Goal: Information Seeking & Learning: Learn about a topic

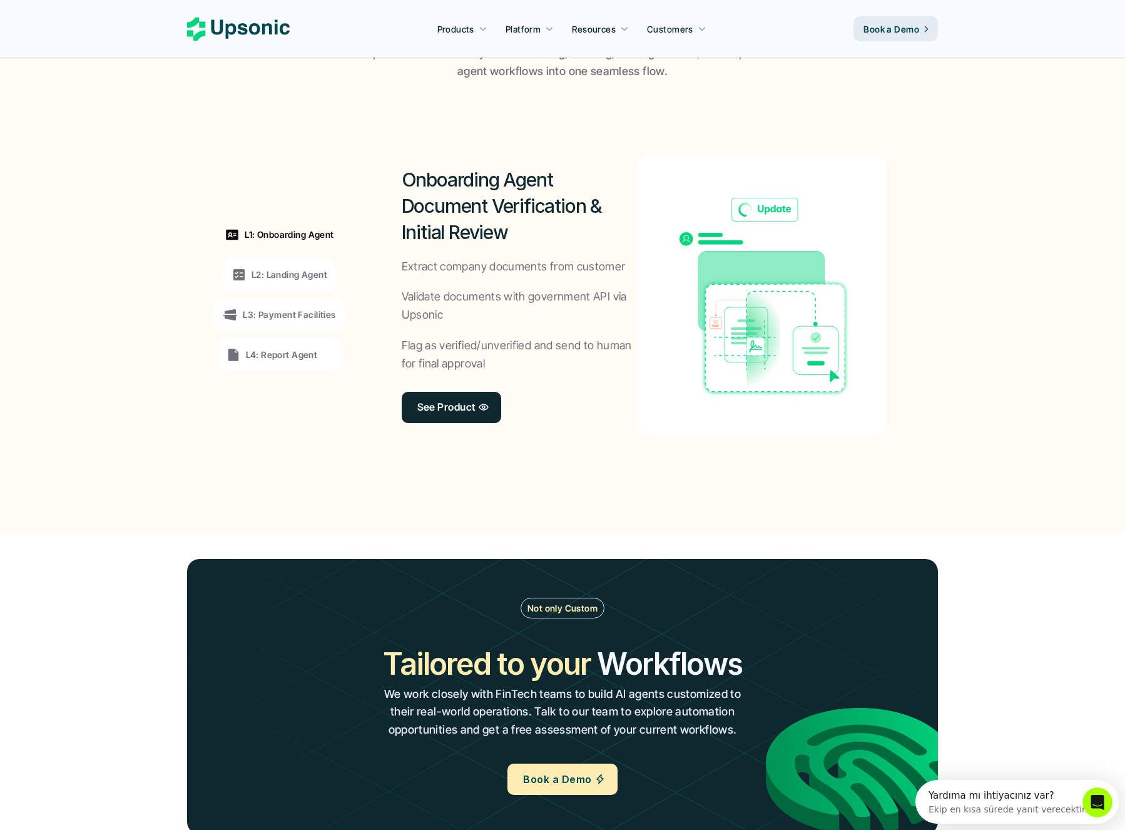
click at [319, 274] on p "L2: Landing Agent" at bounding box center [290, 274] width 76 height 13
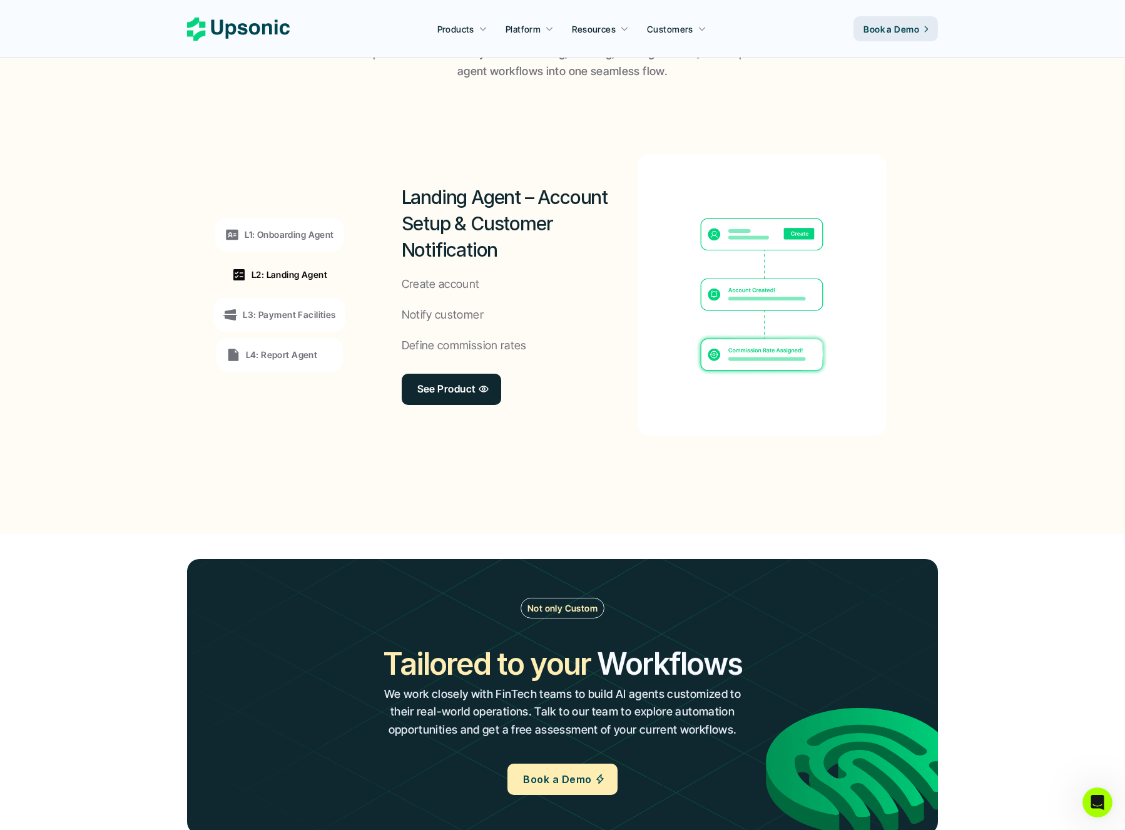
click at [312, 317] on p "L3: Payment Facilities" at bounding box center [289, 314] width 93 height 13
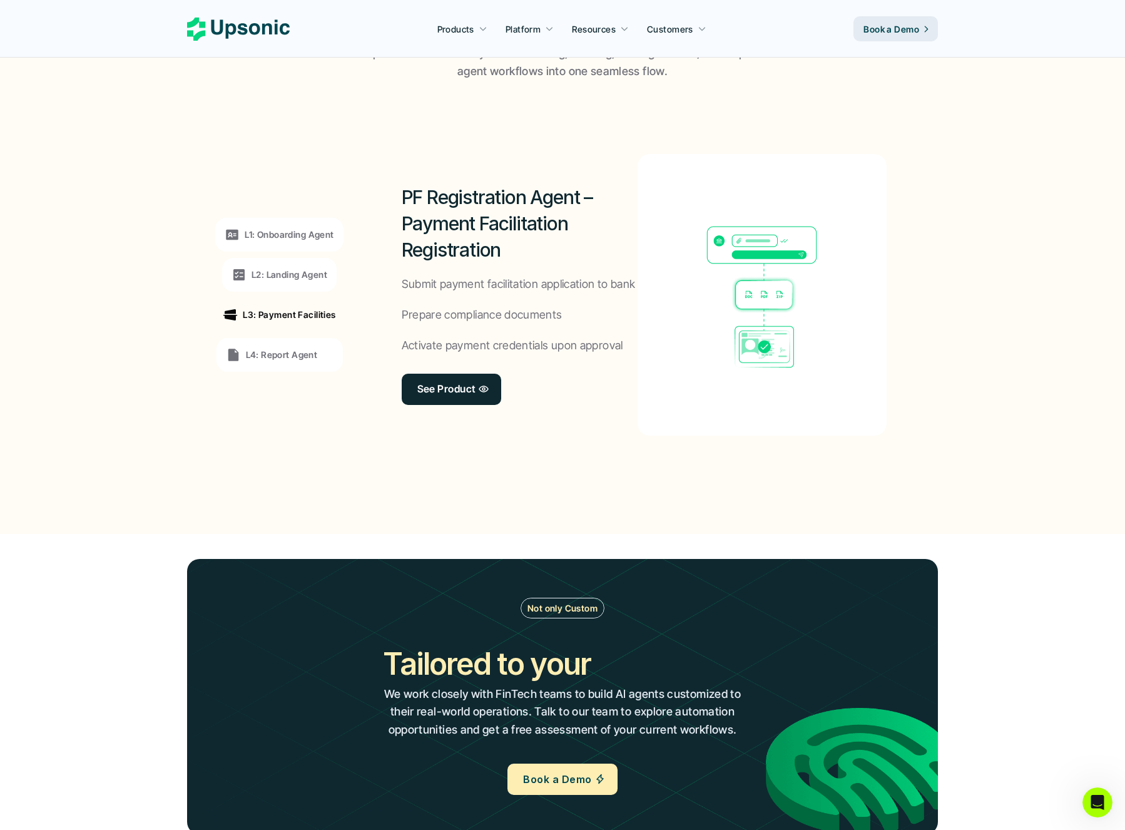
click at [303, 348] on div "L4: Report Agent" at bounding box center [272, 354] width 92 height 15
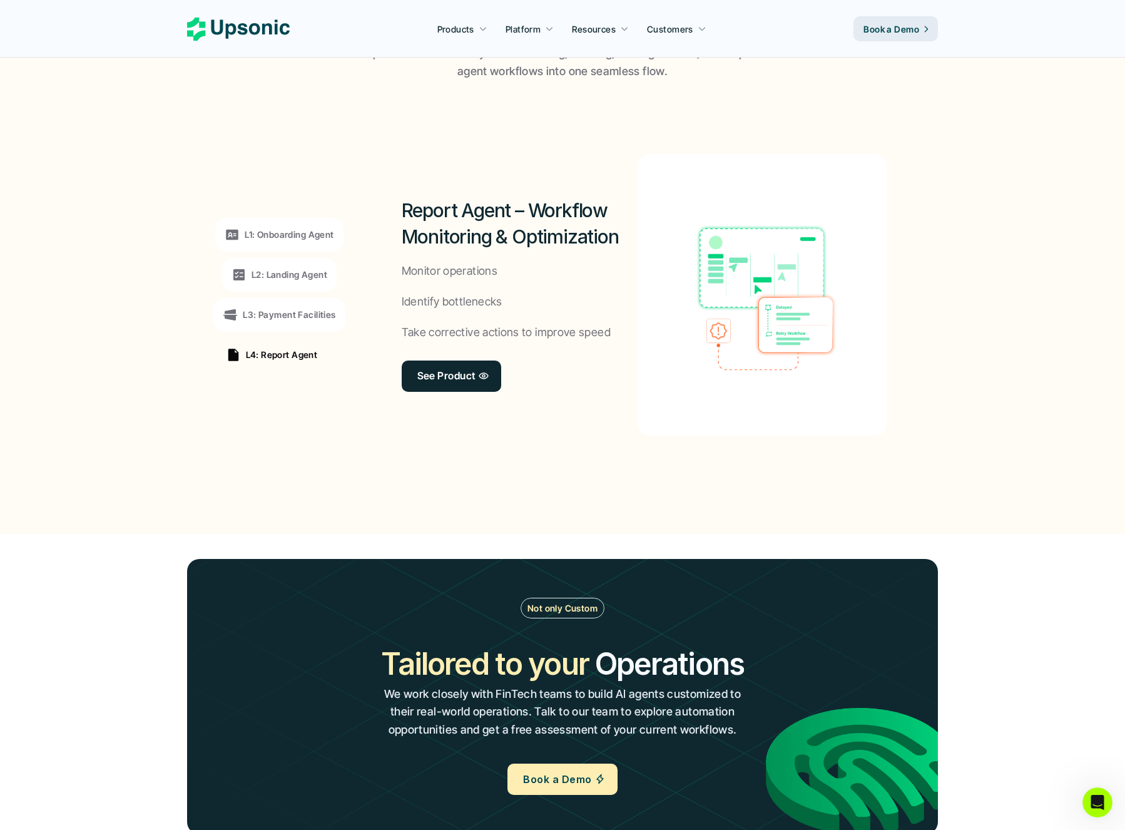
click at [321, 230] on p "L1: Onboarding Agent" at bounding box center [289, 234] width 89 height 13
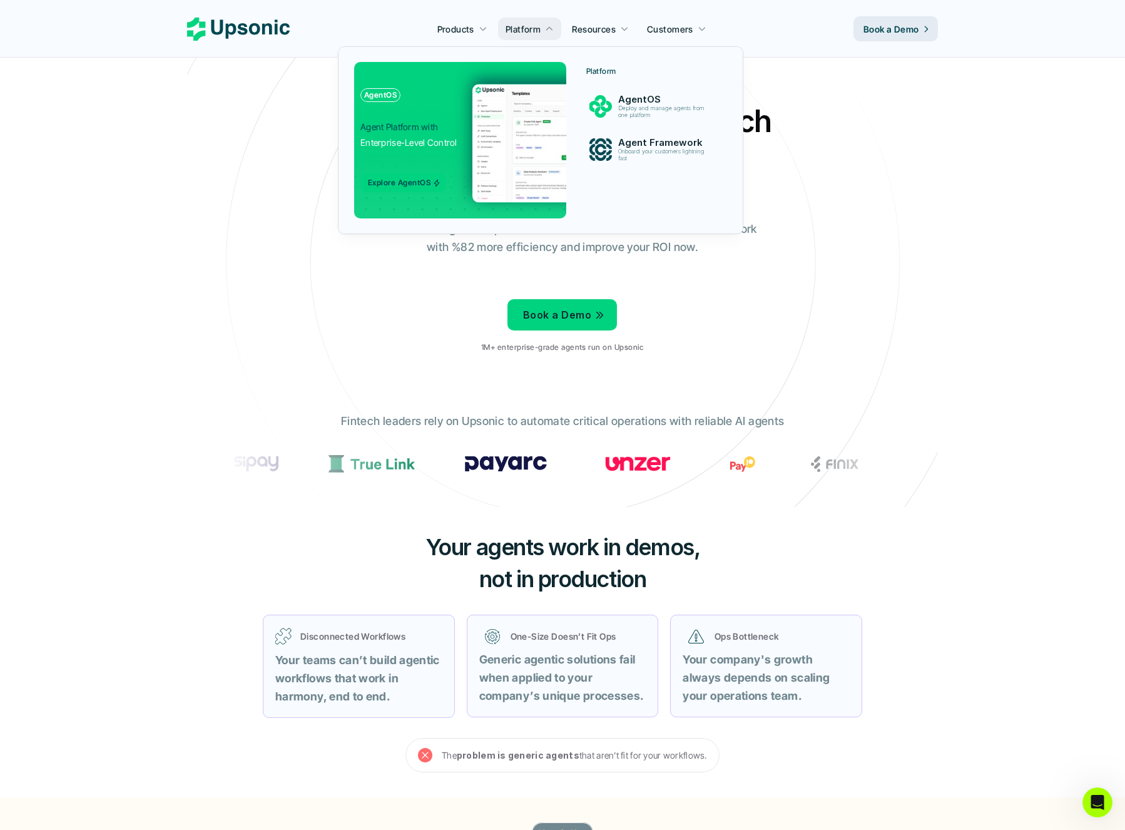
click at [495, 160] on img at bounding box center [593, 143] width 243 height 118
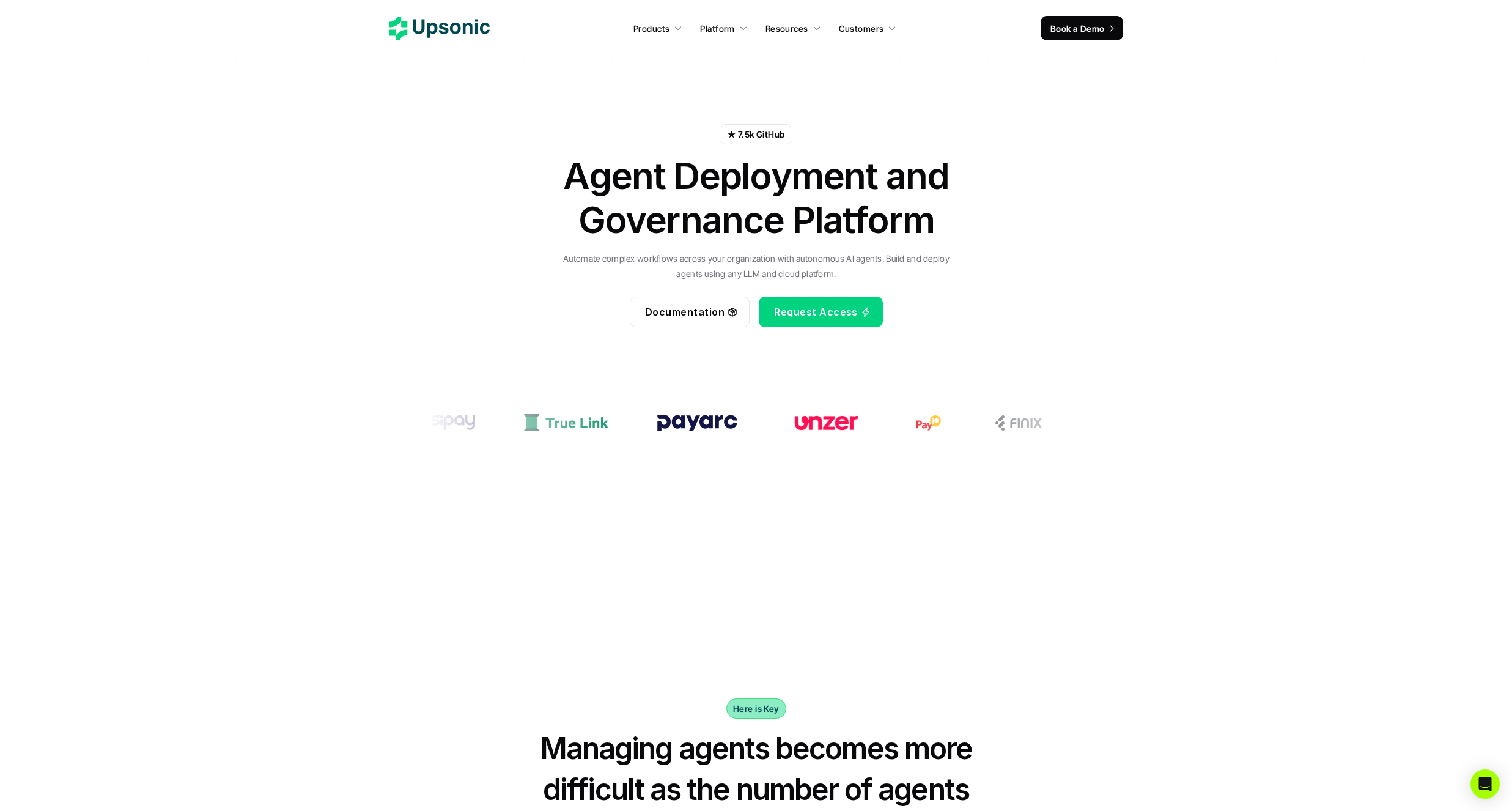
scroll to position [147, 0]
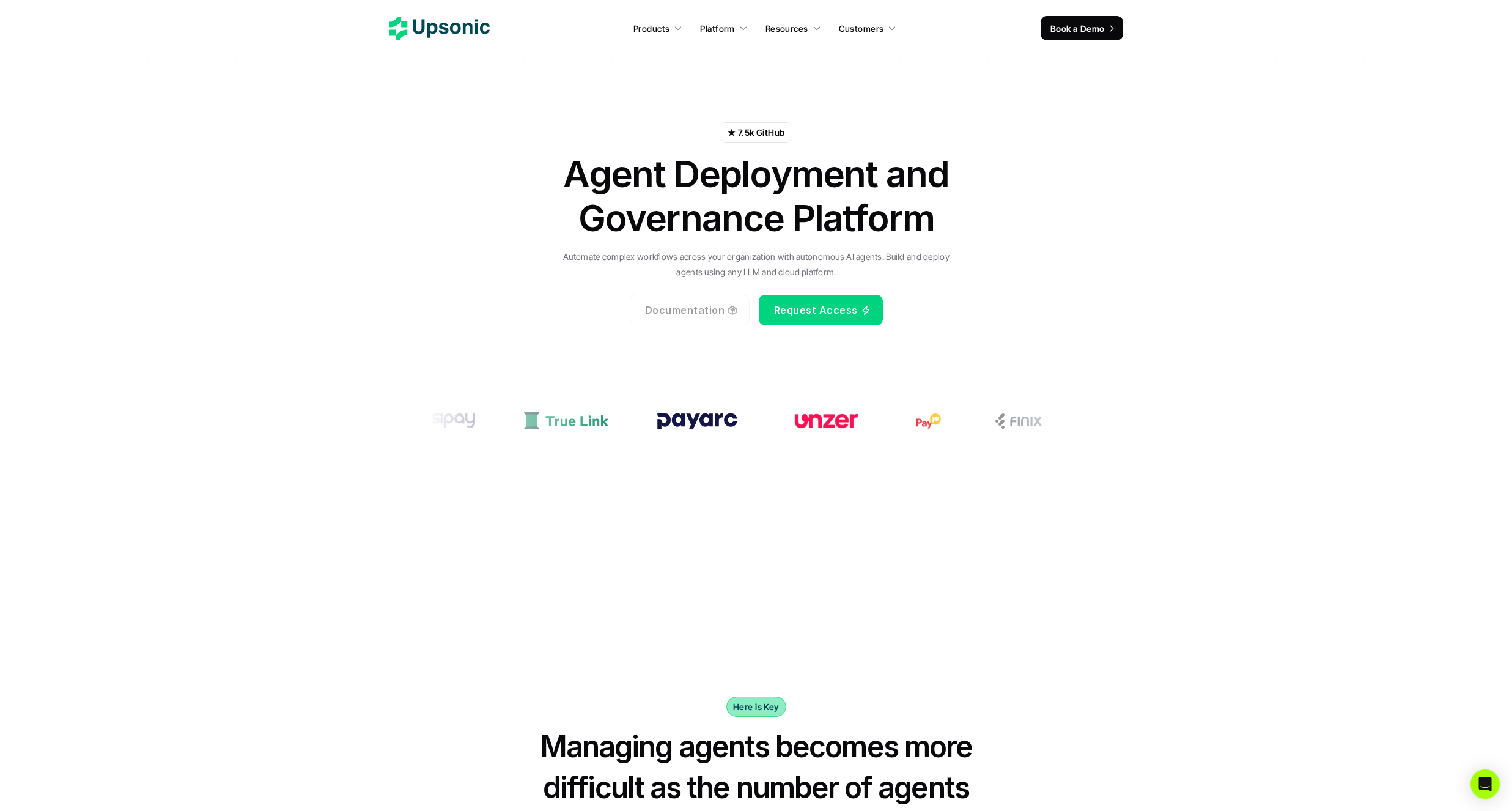
click at [698, 298] on link "Documentation" at bounding box center [690, 310] width 120 height 30
